Goal: Information Seeking & Learning: Learn about a topic

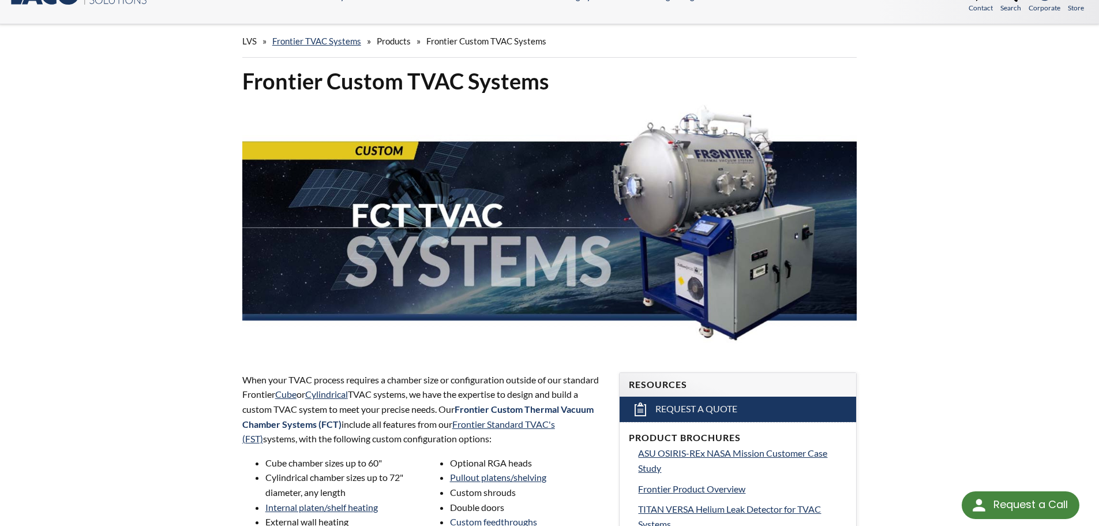
scroll to position [2, 0]
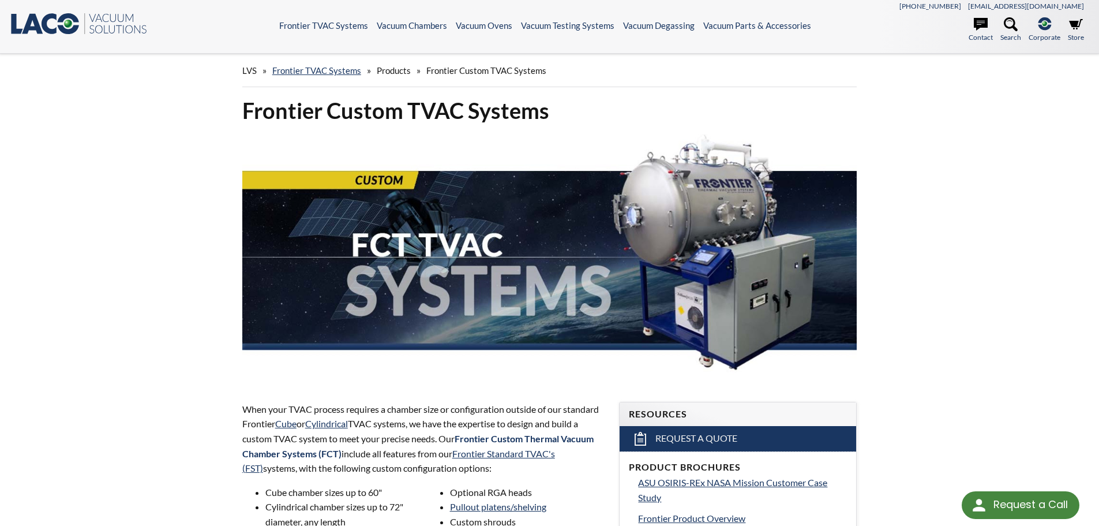
drag, startPoint x: 922, startPoint y: 179, endPoint x: 970, endPoint y: 197, distance: 50.6
drag, startPoint x: 880, startPoint y: 162, endPoint x: 900, endPoint y: 272, distance: 112.0
drag, startPoint x: 866, startPoint y: 123, endPoint x: 963, endPoint y: 324, distance: 222.8
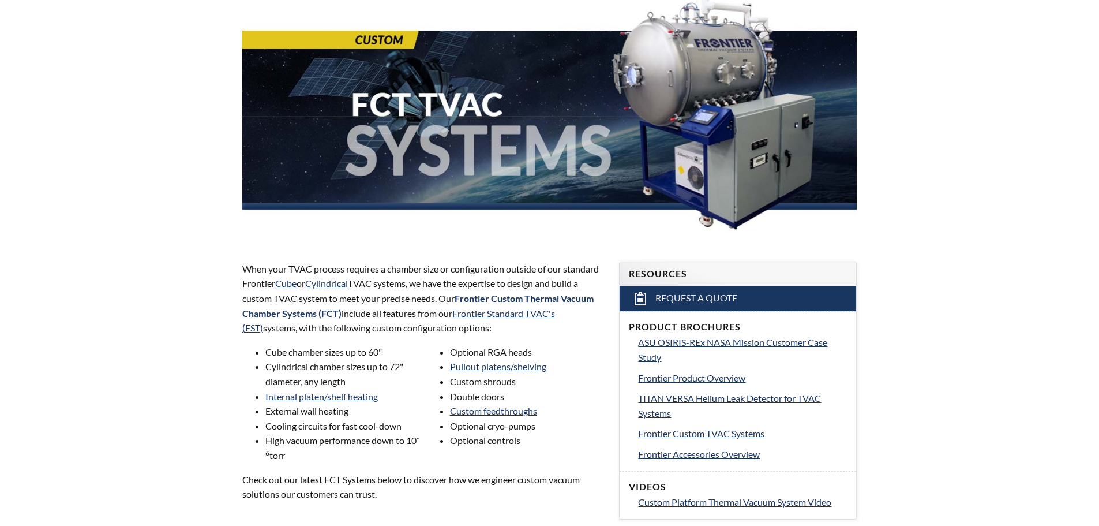
select select "Language Translate Widget"
